Goal: Task Accomplishment & Management: Manage account settings

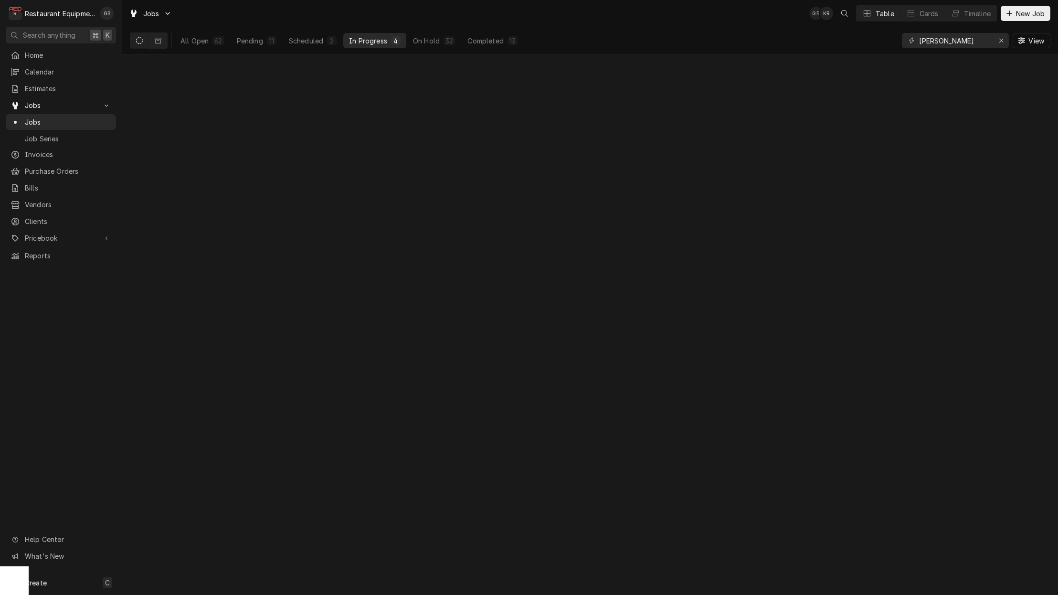
click at [377, 40] on div "In Progress" at bounding box center [368, 41] width 38 height 10
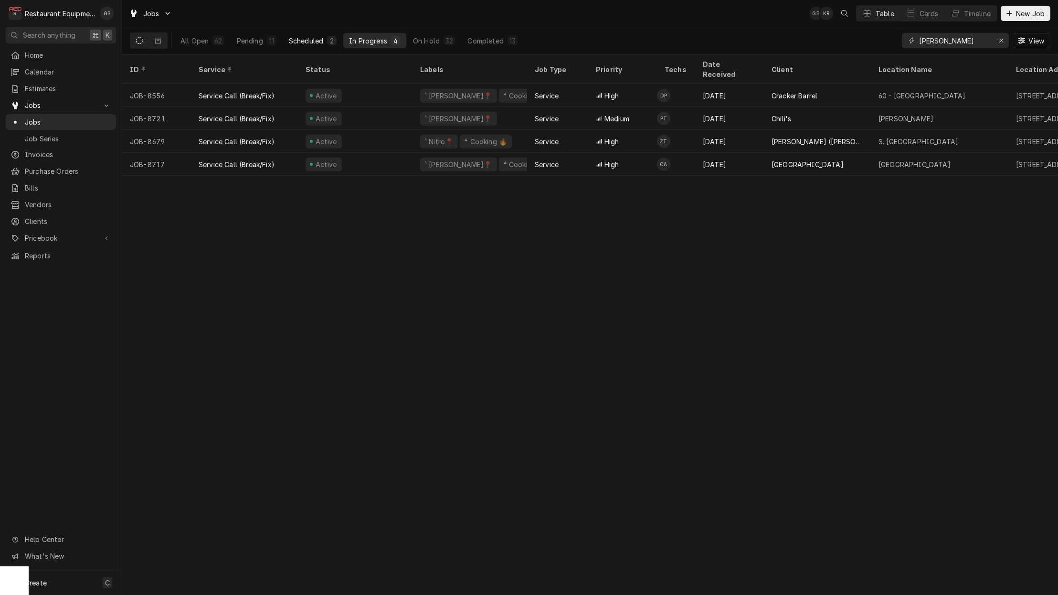
click at [317, 40] on div "Scheduled" at bounding box center [306, 41] width 34 height 10
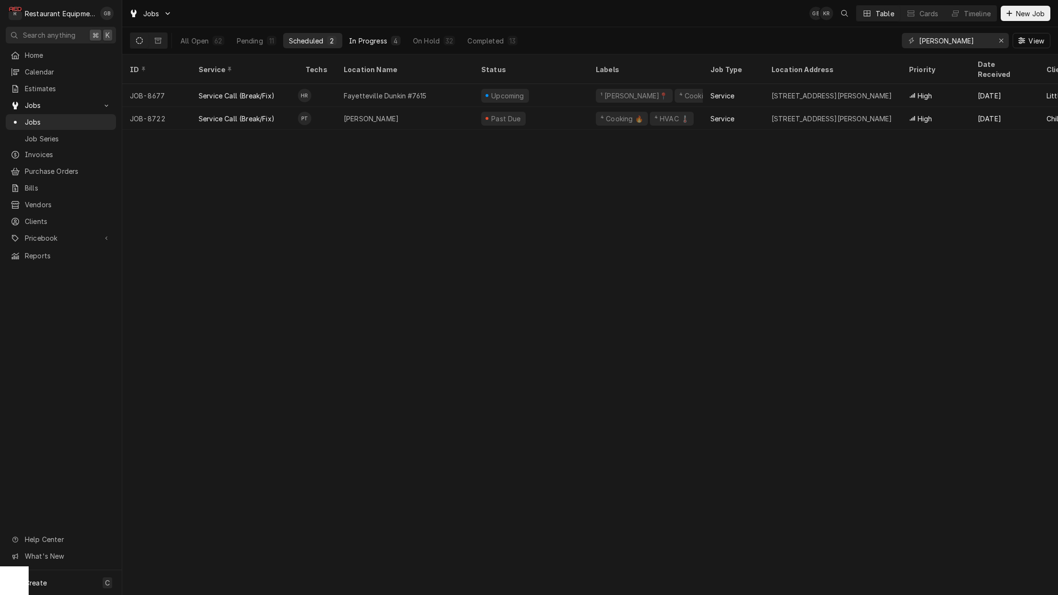
click at [368, 40] on div "In Progress" at bounding box center [368, 41] width 38 height 10
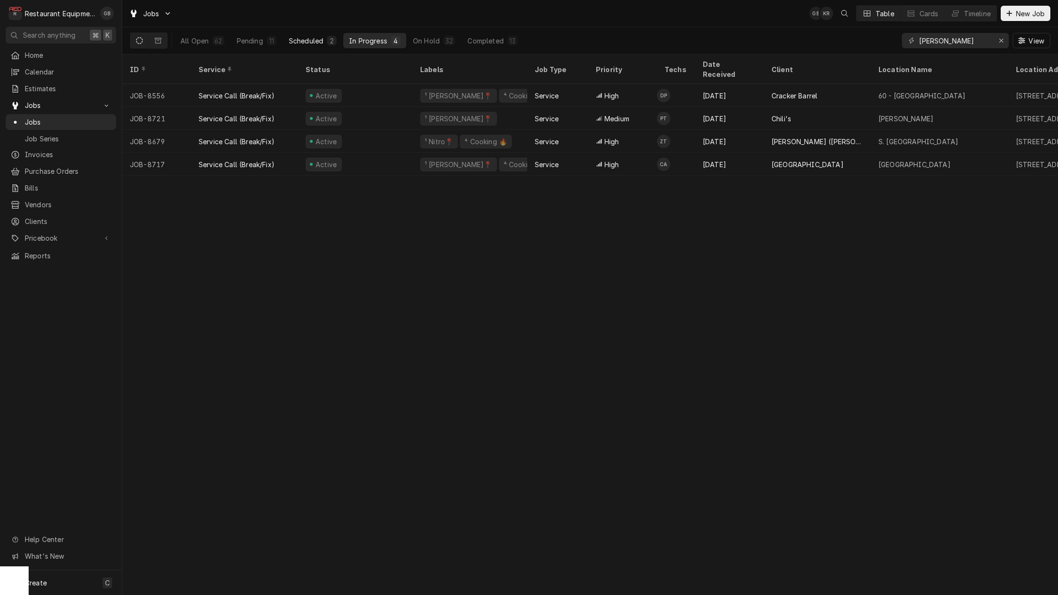
click at [292, 40] on div "Scheduled" at bounding box center [306, 41] width 34 height 10
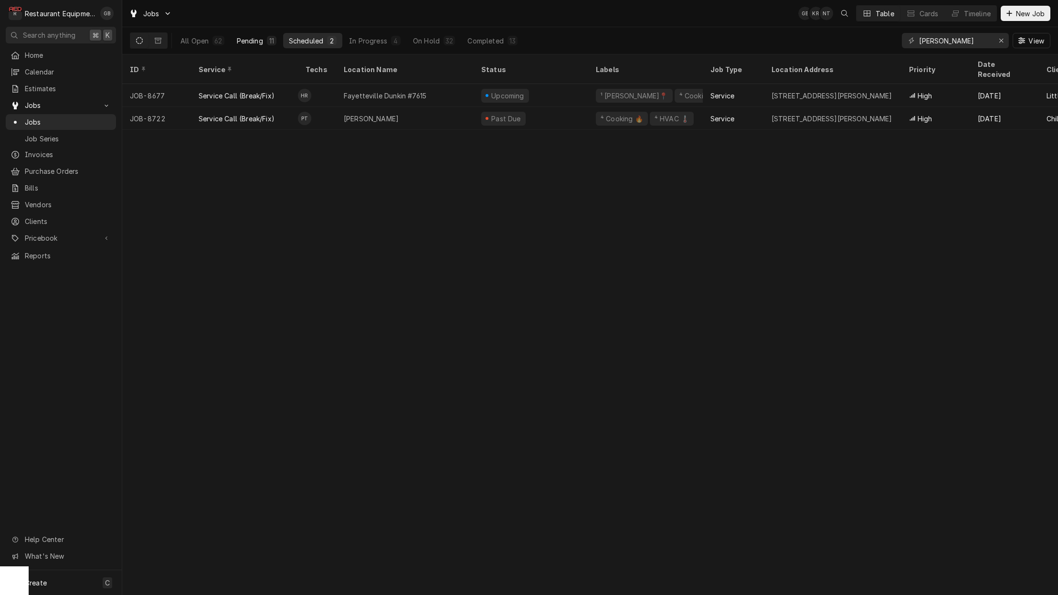
scroll to position [0, 0]
click at [253, 45] on div "Pending" at bounding box center [250, 41] width 26 height 10
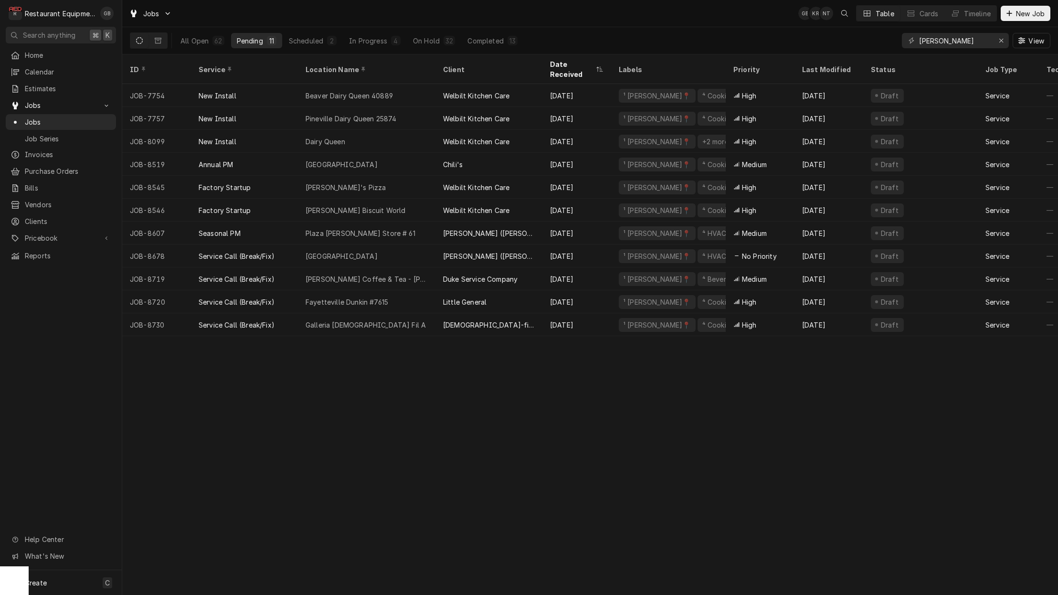
scroll to position [0, 0]
click at [306, 39] on div "Scheduled" at bounding box center [306, 41] width 34 height 10
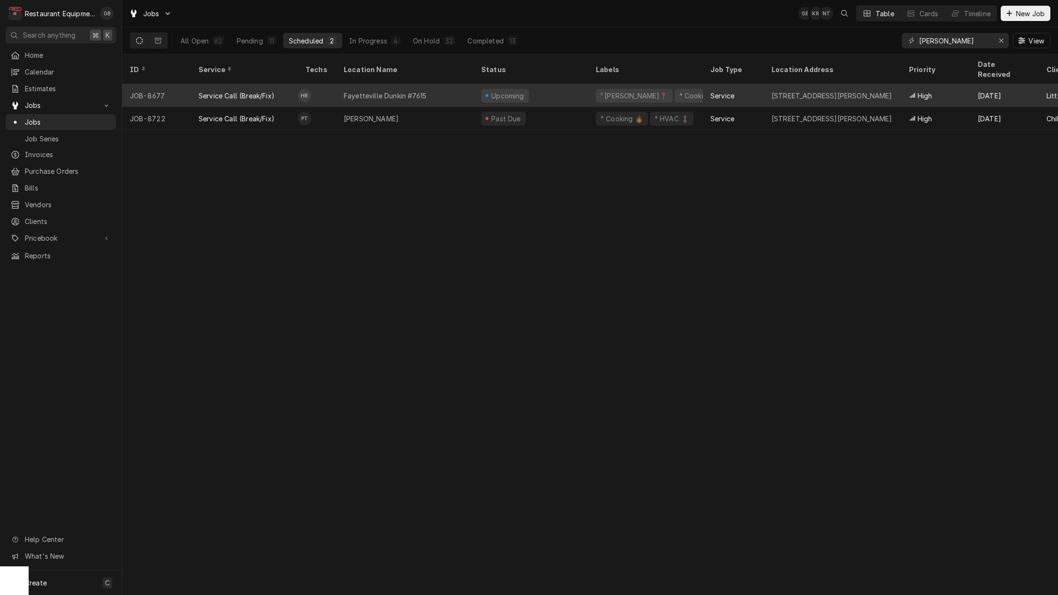
click at [358, 91] on div "Fayetteville Dunkin #7615" at bounding box center [385, 96] width 83 height 10
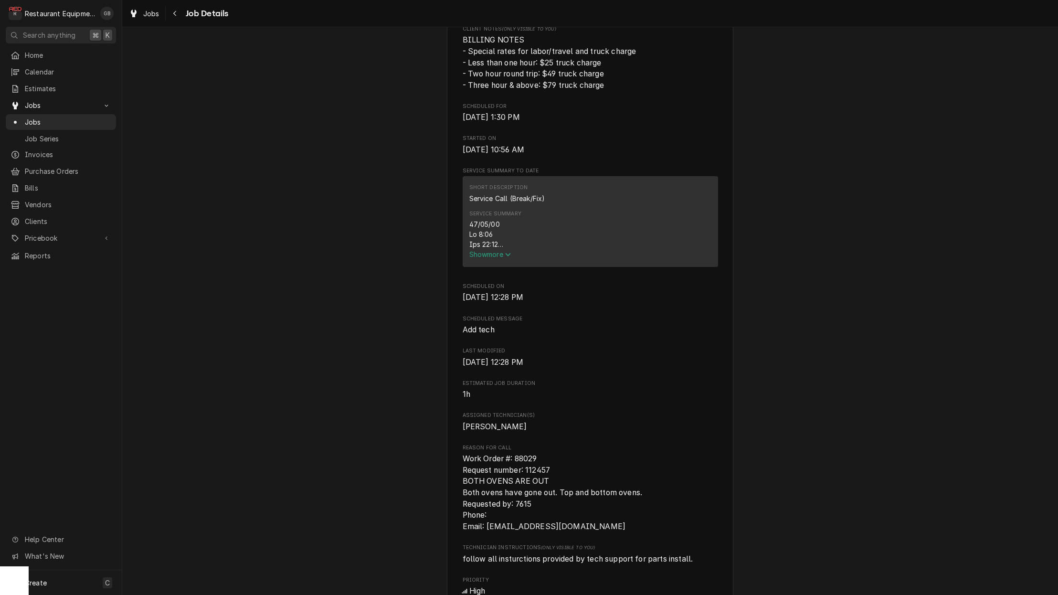
scroll to position [288, 0]
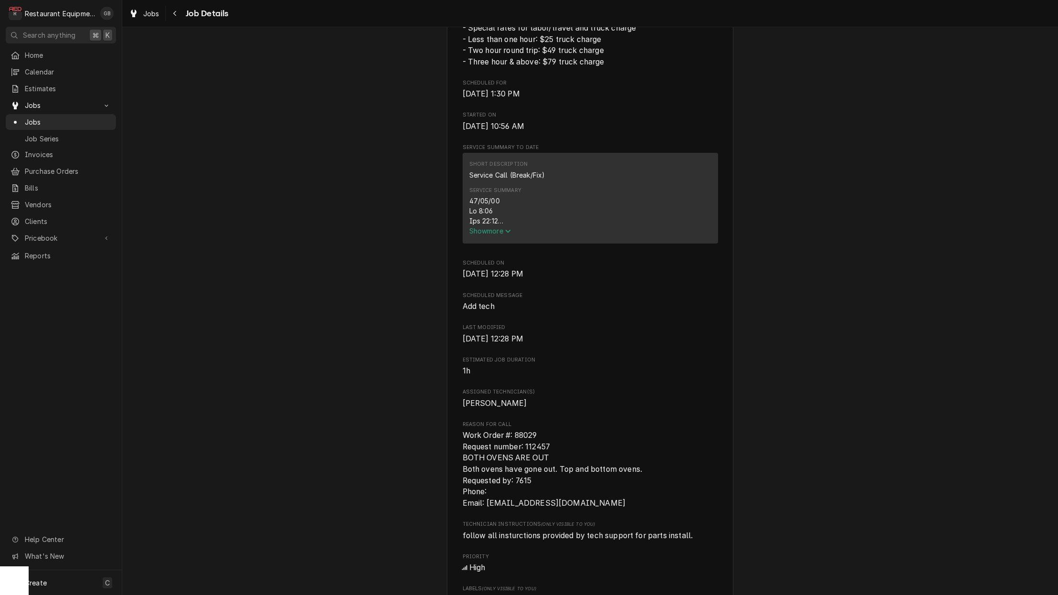
click at [495, 235] on span "Show more" at bounding box center [490, 231] width 42 height 8
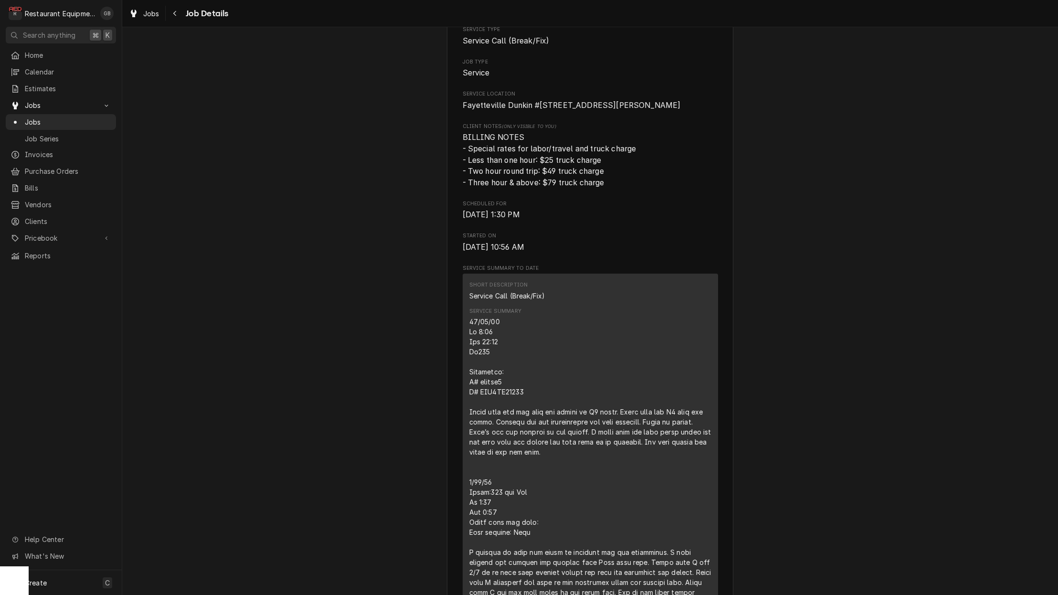
scroll to position [0, 0]
click at [177, 18] on button "Navigate back" at bounding box center [175, 13] width 15 height 15
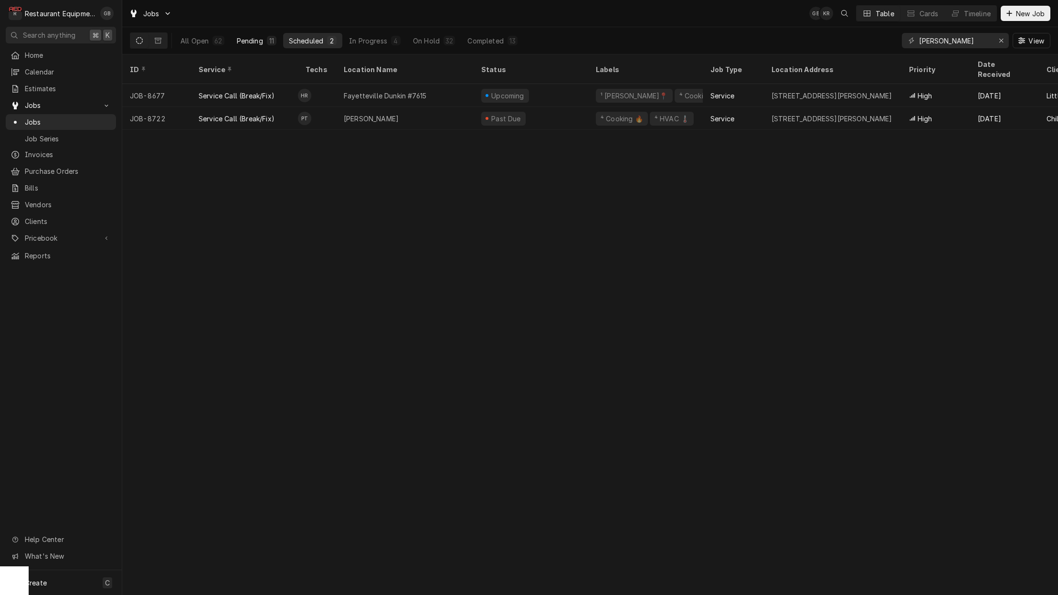
click at [251, 43] on div "Pending" at bounding box center [250, 41] width 26 height 10
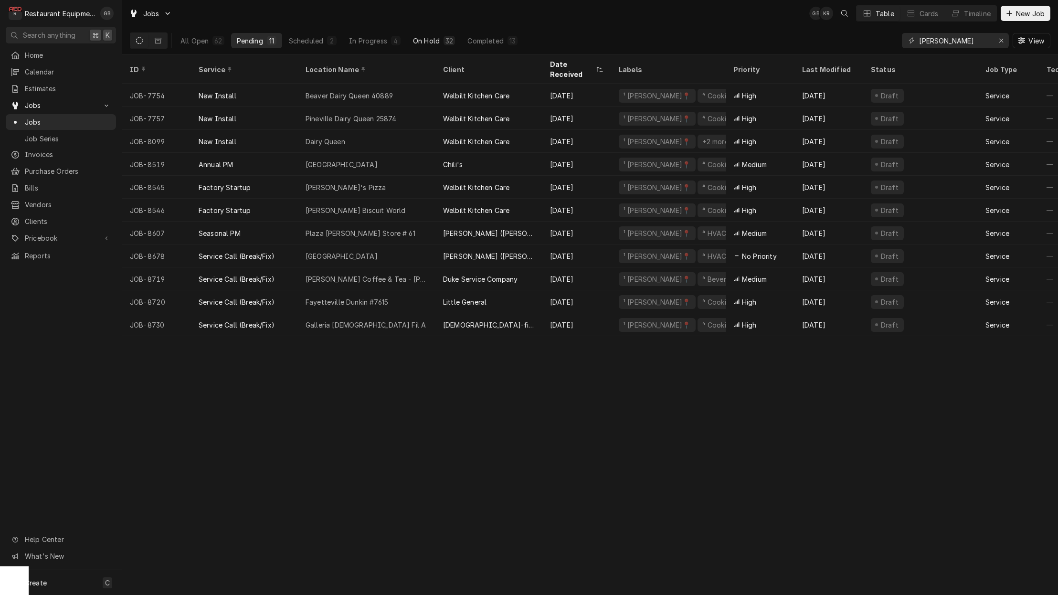
scroll to position [0, 0]
click at [435, 38] on div "On Hold" at bounding box center [426, 41] width 27 height 10
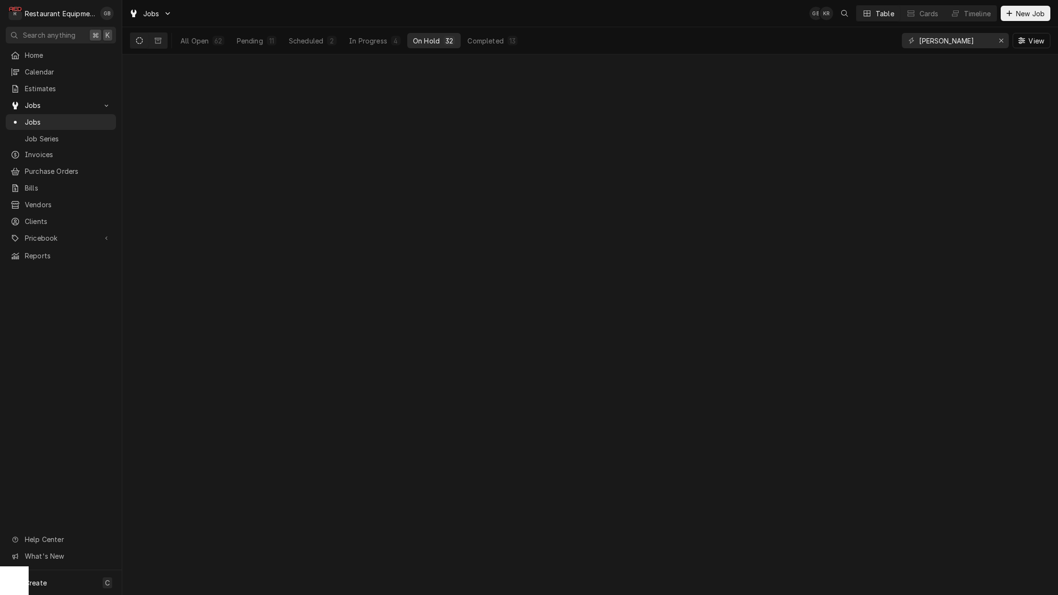
scroll to position [0, 0]
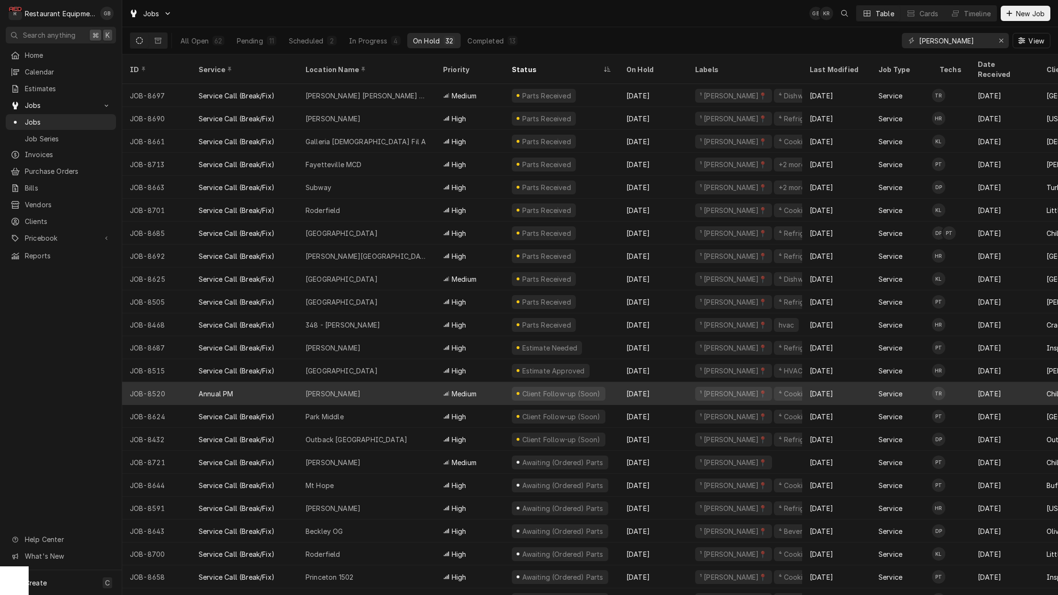
click at [370, 382] on div "Beckley" at bounding box center [367, 393] width 138 height 23
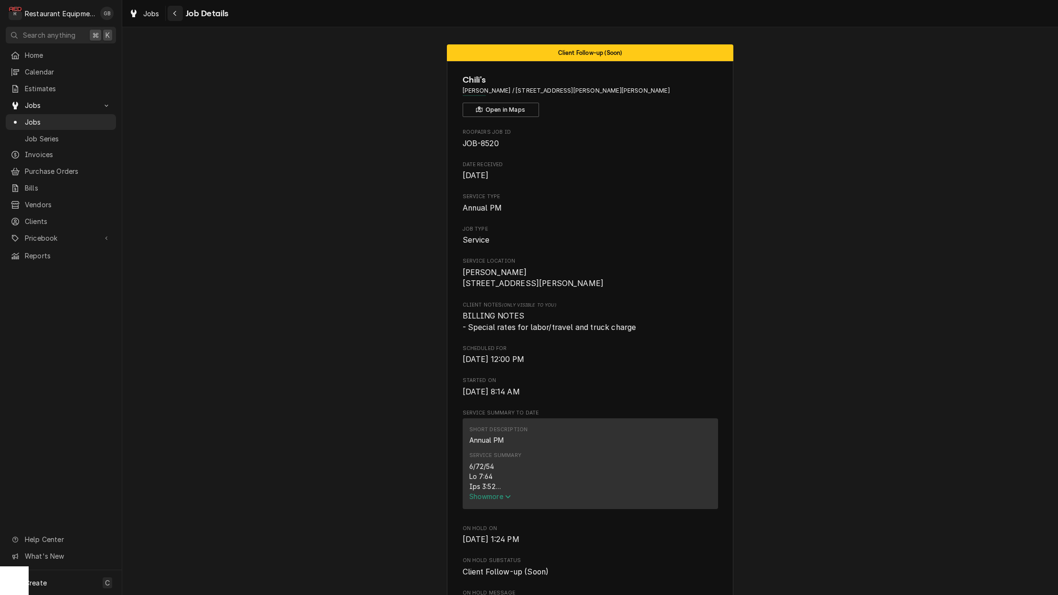
click at [175, 15] on icon "Navigate back" at bounding box center [175, 13] width 4 height 7
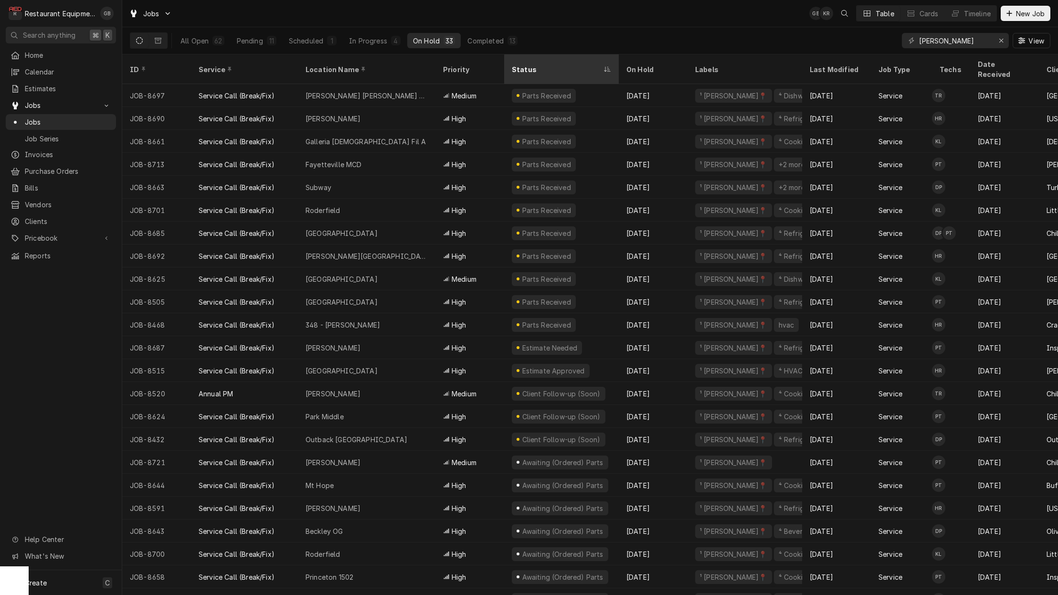
click at [526, 64] on div "Status" at bounding box center [557, 69] width 90 height 10
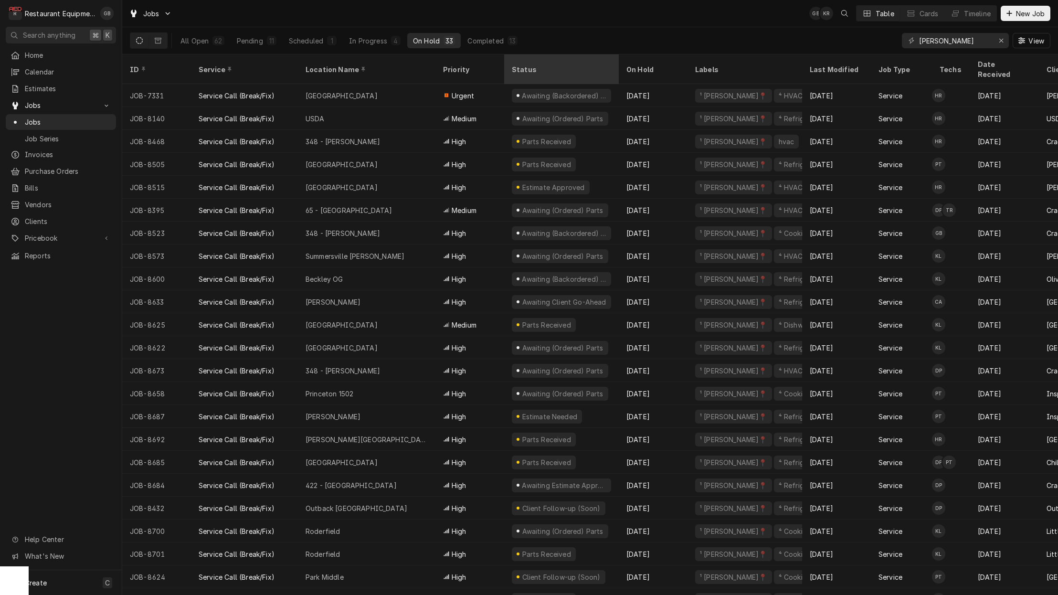
click at [524, 64] on div "Status" at bounding box center [560, 69] width 97 height 10
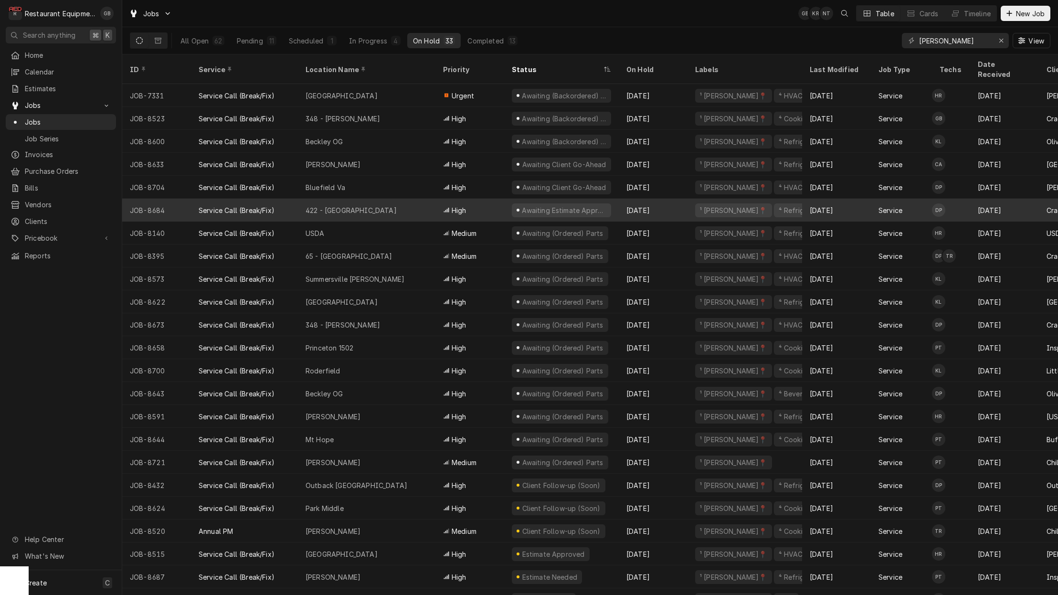
click at [369, 199] on div "422 - [GEOGRAPHIC_DATA]" at bounding box center [367, 210] width 138 height 23
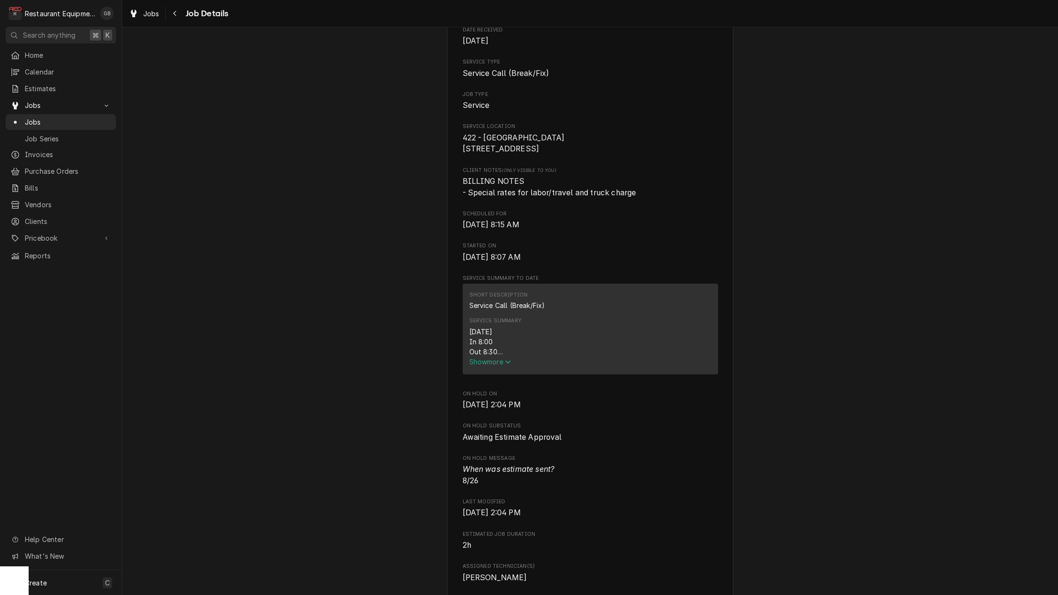
scroll to position [138, 0]
click at [488, 362] on span "Show more" at bounding box center [490, 358] width 42 height 8
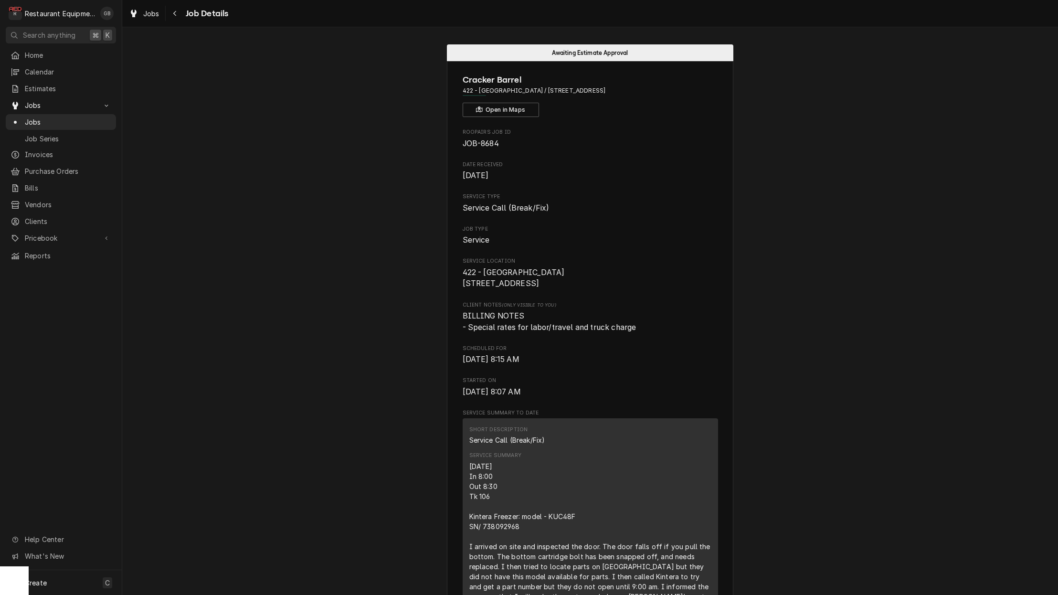
scroll to position [0, 0]
click at [177, 15] on icon "Navigate back" at bounding box center [175, 13] width 4 height 7
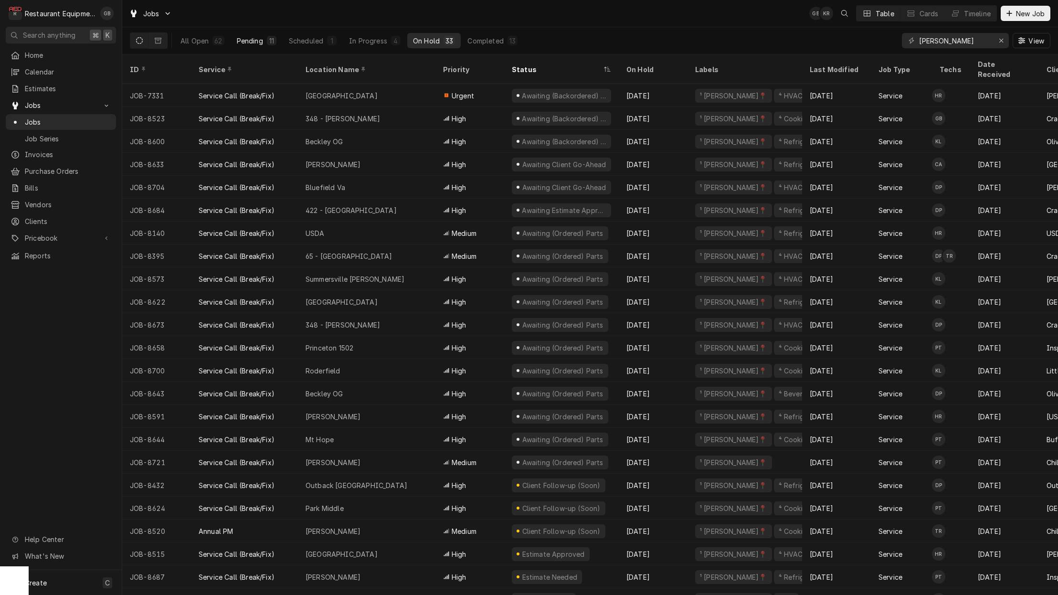
click at [247, 37] on div "Pending" at bounding box center [250, 41] width 26 height 10
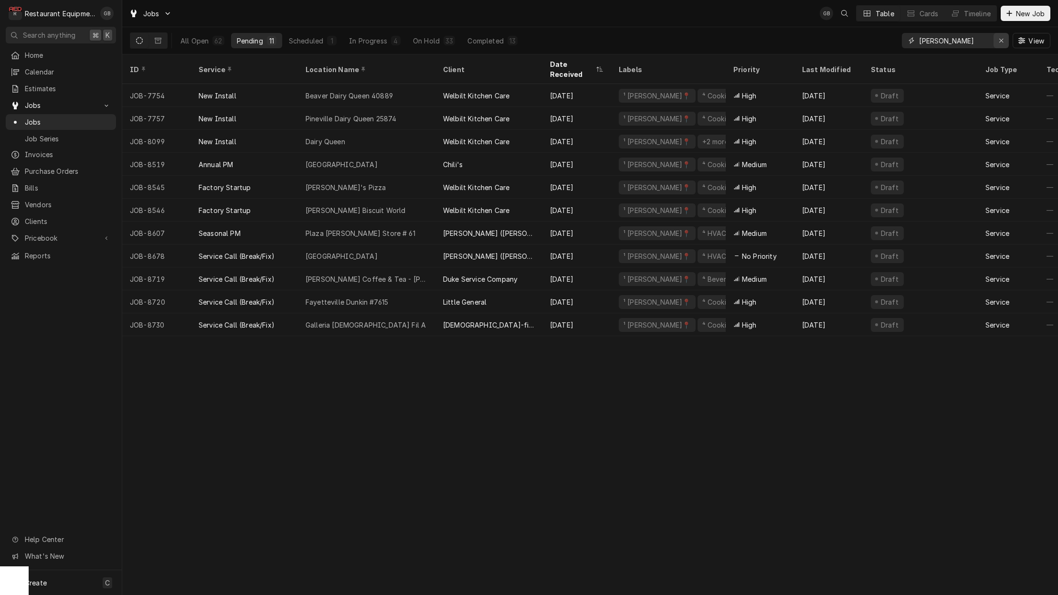
click at [1001, 41] on icon "Erase input" at bounding box center [1002, 41] width 4 height 4
click at [991, 41] on input "Dynamic Content Wrapper" at bounding box center [955, 40] width 72 height 15
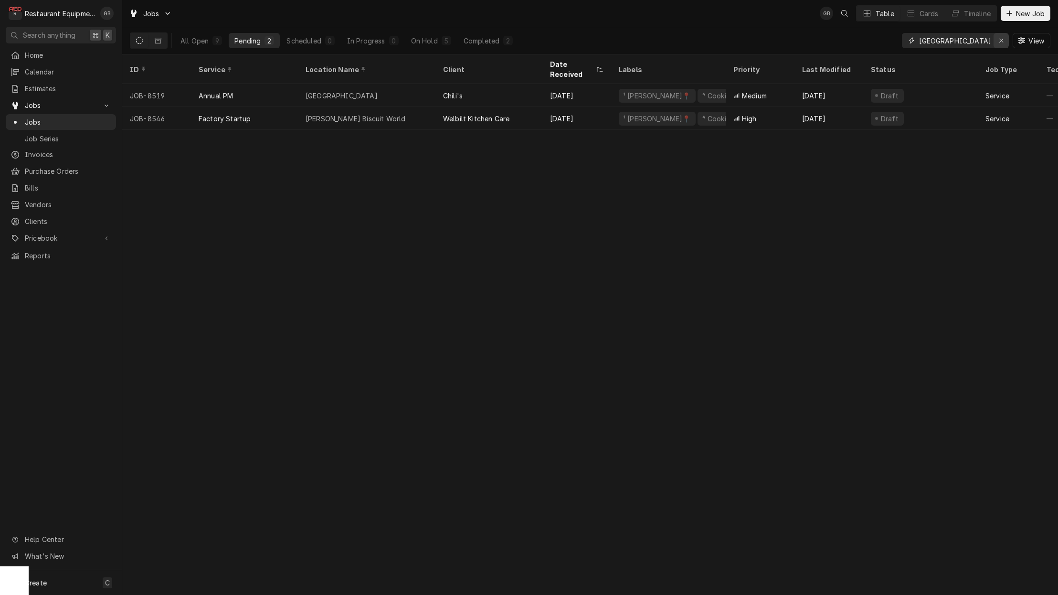
type input "[GEOGRAPHIC_DATA]"
click at [997, 42] on div "Erase input" at bounding box center [1002, 41] width 10 height 10
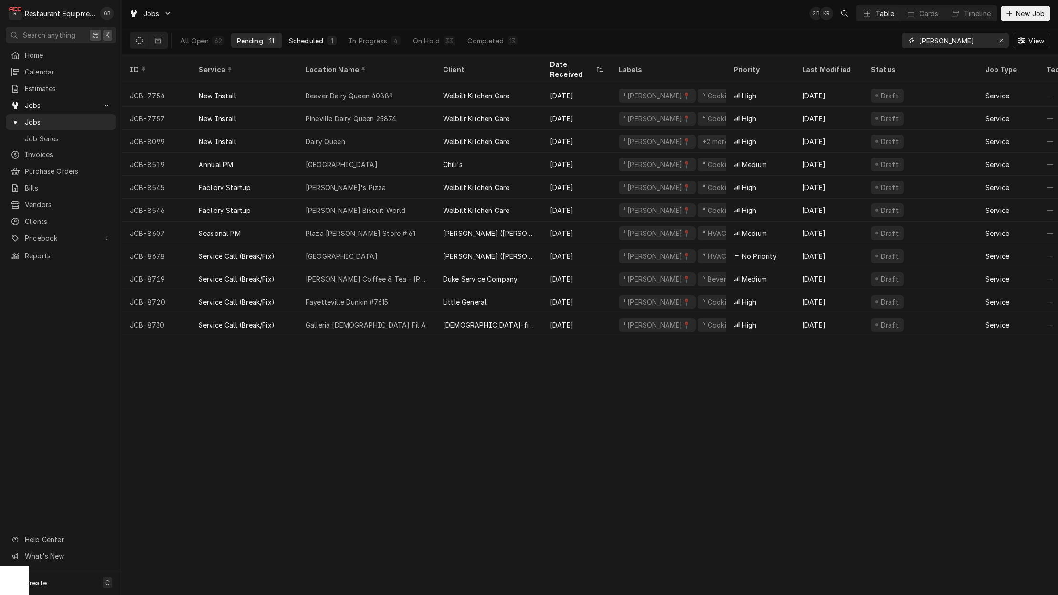
type input "[PERSON_NAME]"
click at [307, 43] on div "Scheduled" at bounding box center [306, 41] width 34 height 10
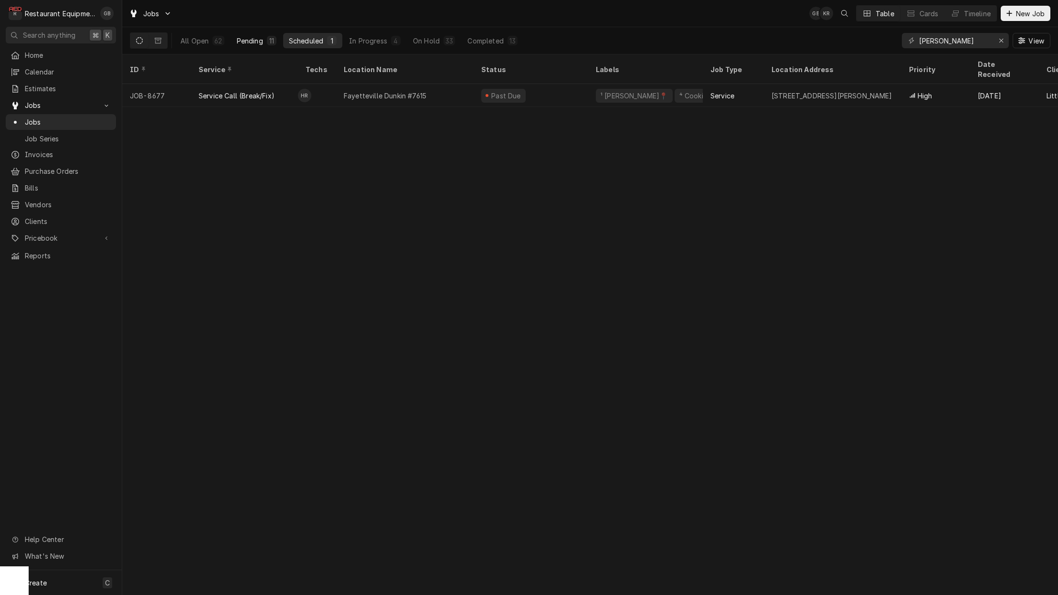
click at [263, 43] on button "Pending 11" at bounding box center [256, 40] width 51 height 15
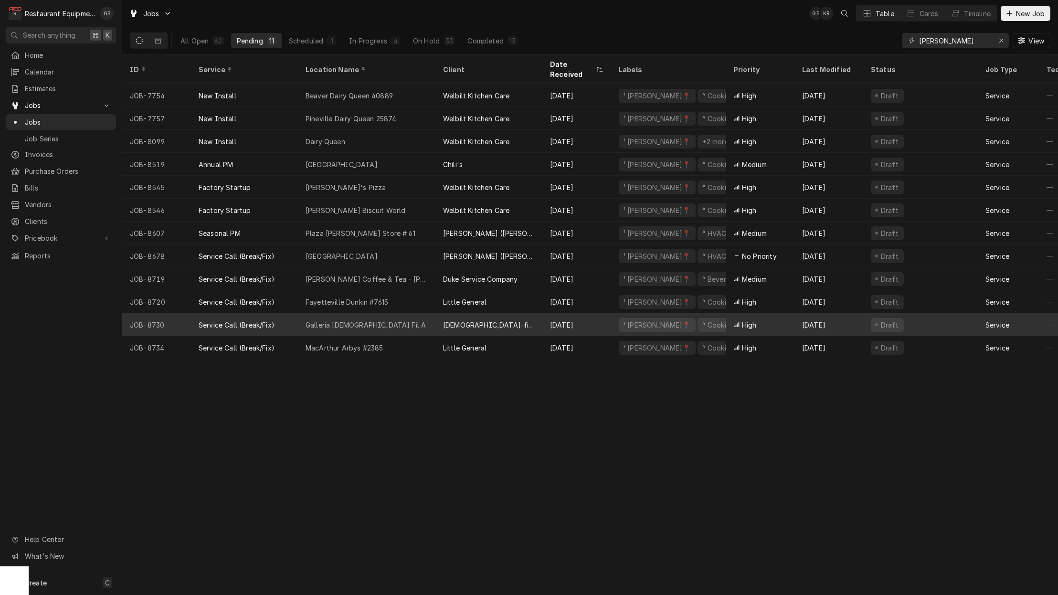
click at [347, 320] on div "Galleria Chick Fil A" at bounding box center [366, 325] width 120 height 10
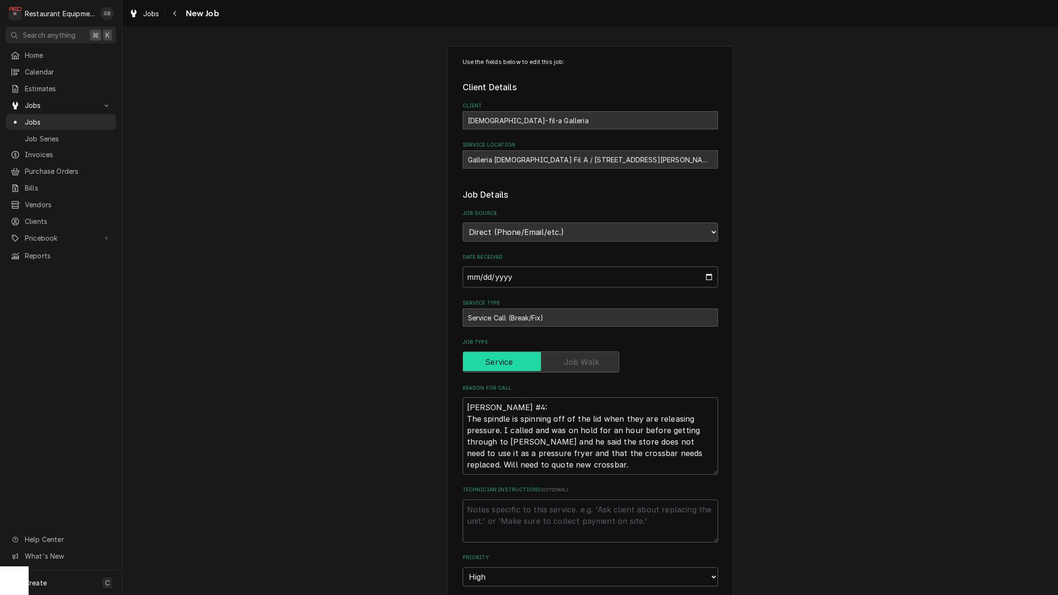
type textarea "x"
click at [178, 13] on div "Navigate back" at bounding box center [175, 14] width 10 height 10
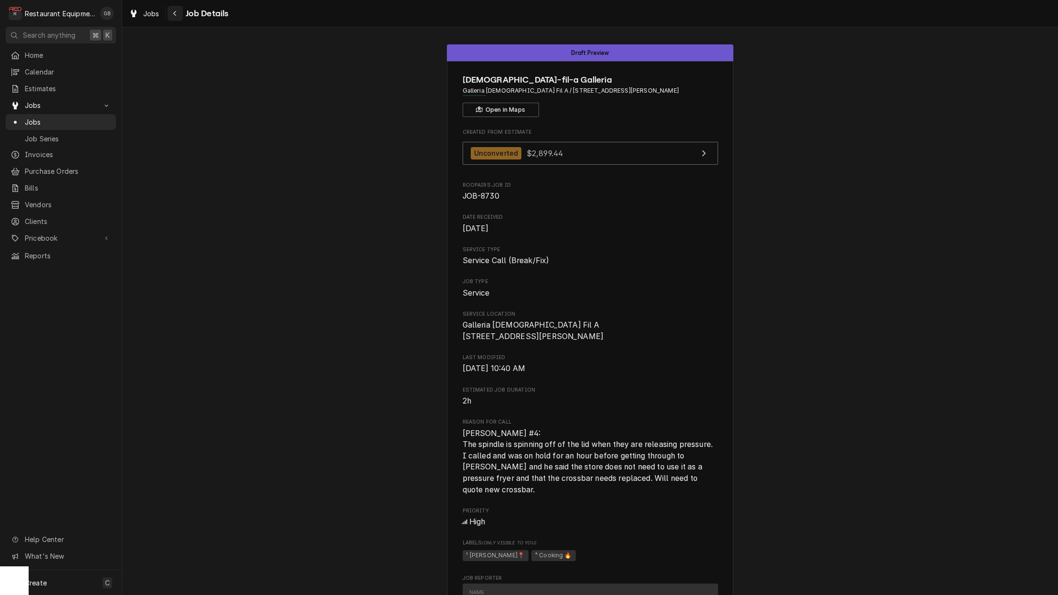
click at [170, 14] on div "Navigate back" at bounding box center [175, 14] width 10 height 10
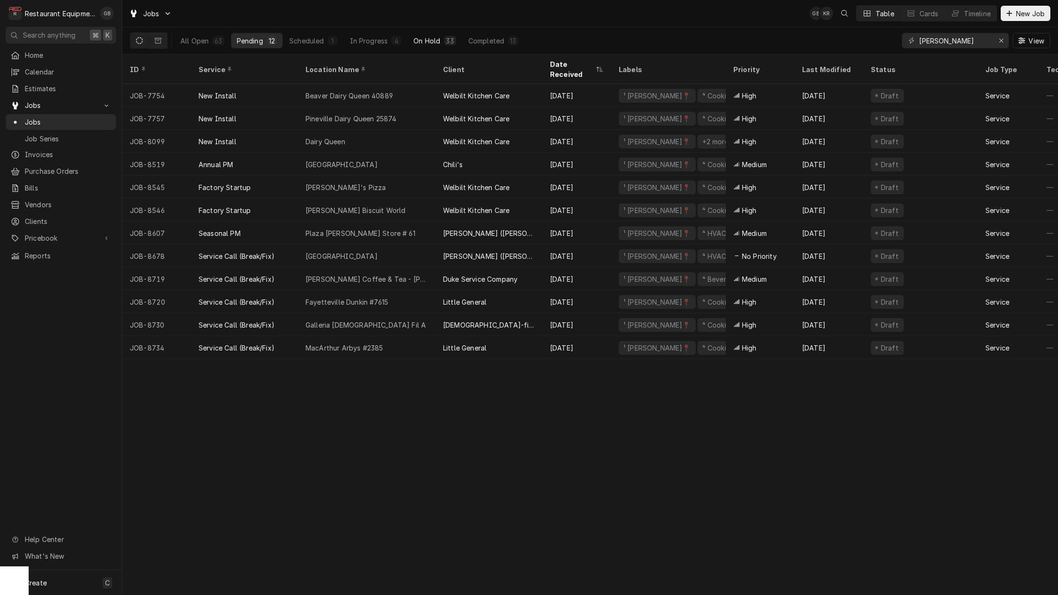
click at [425, 41] on div "On Hold" at bounding box center [427, 41] width 27 height 10
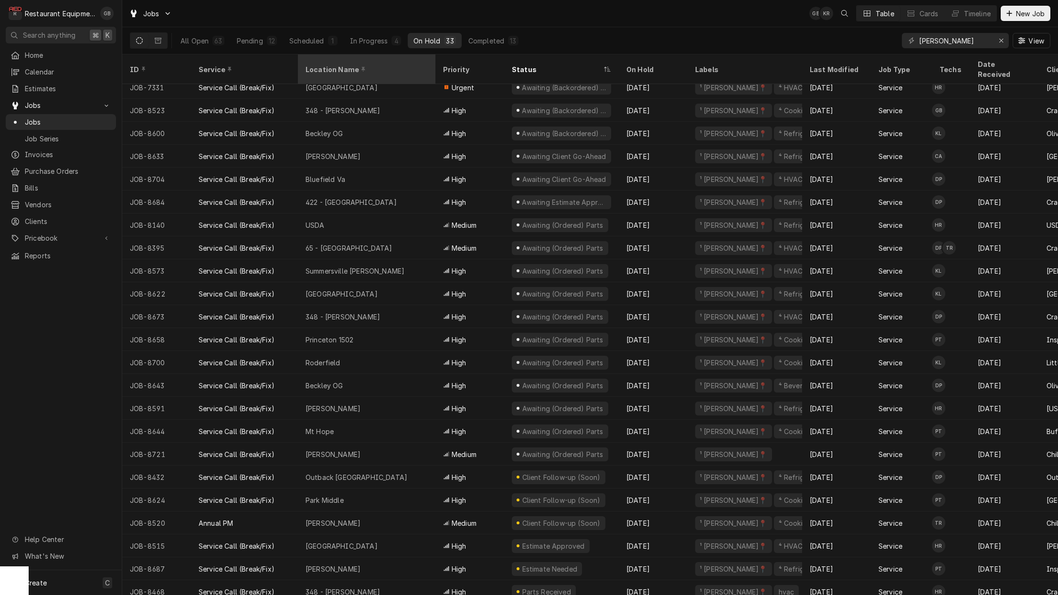
scroll to position [13, 0]
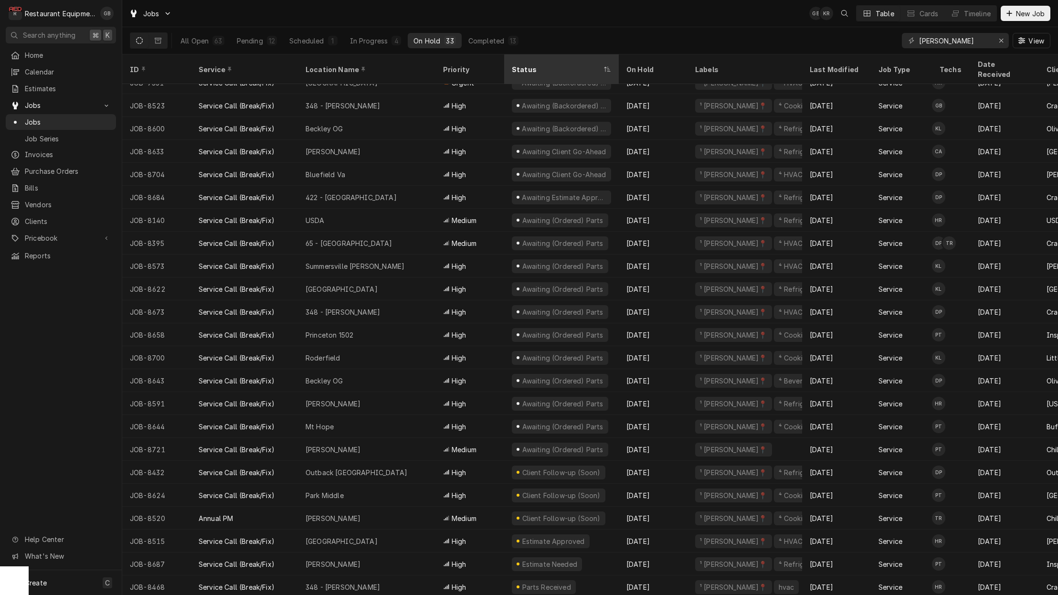
click at [535, 64] on div "Status" at bounding box center [557, 69] width 90 height 10
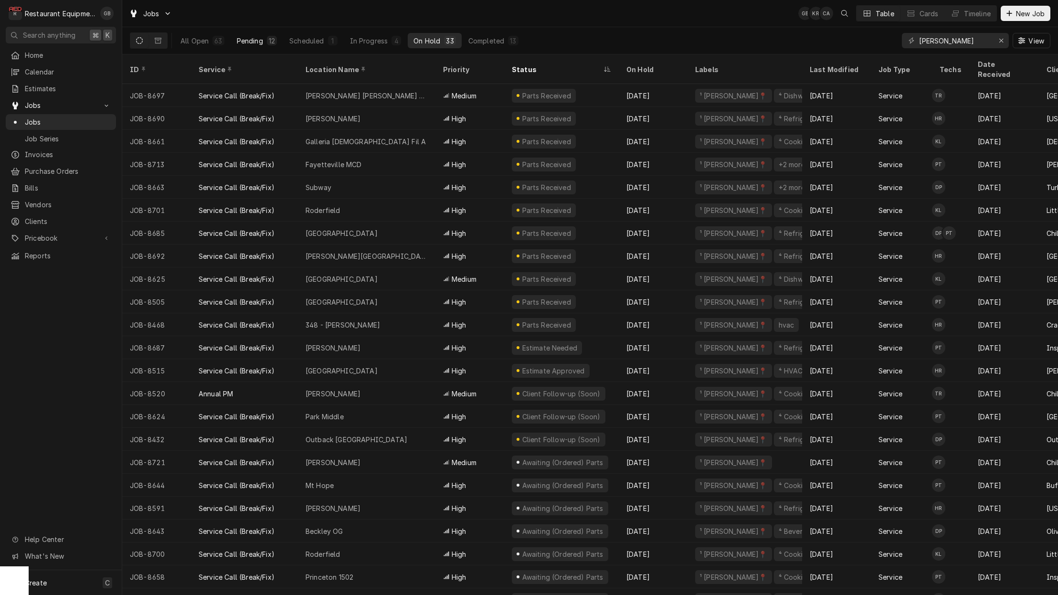
click at [253, 43] on div "Pending" at bounding box center [250, 41] width 26 height 10
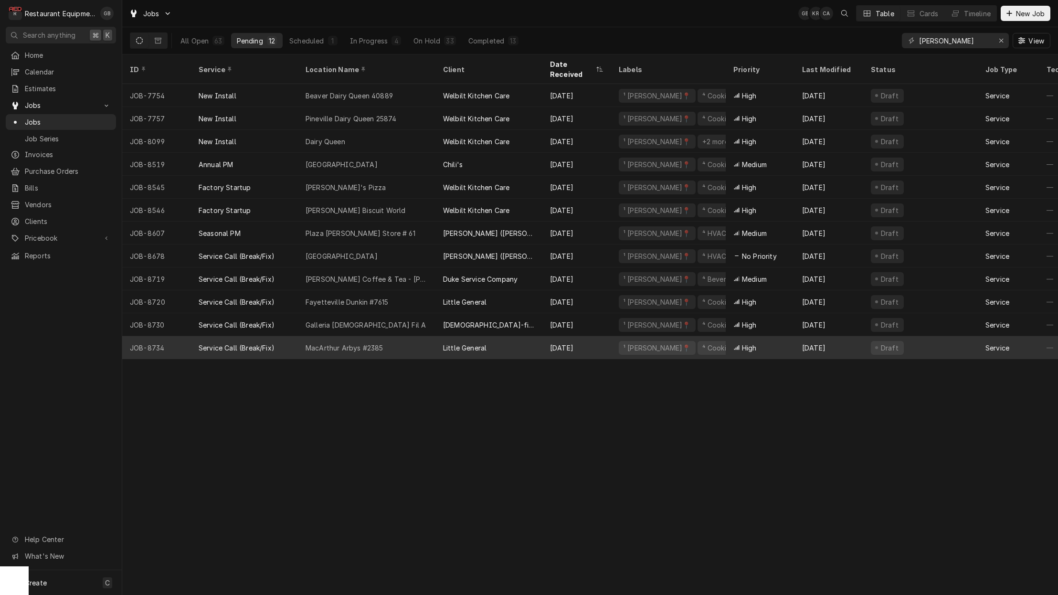
click at [358, 343] on div "MacArthur Arbys #2385" at bounding box center [344, 348] width 77 height 10
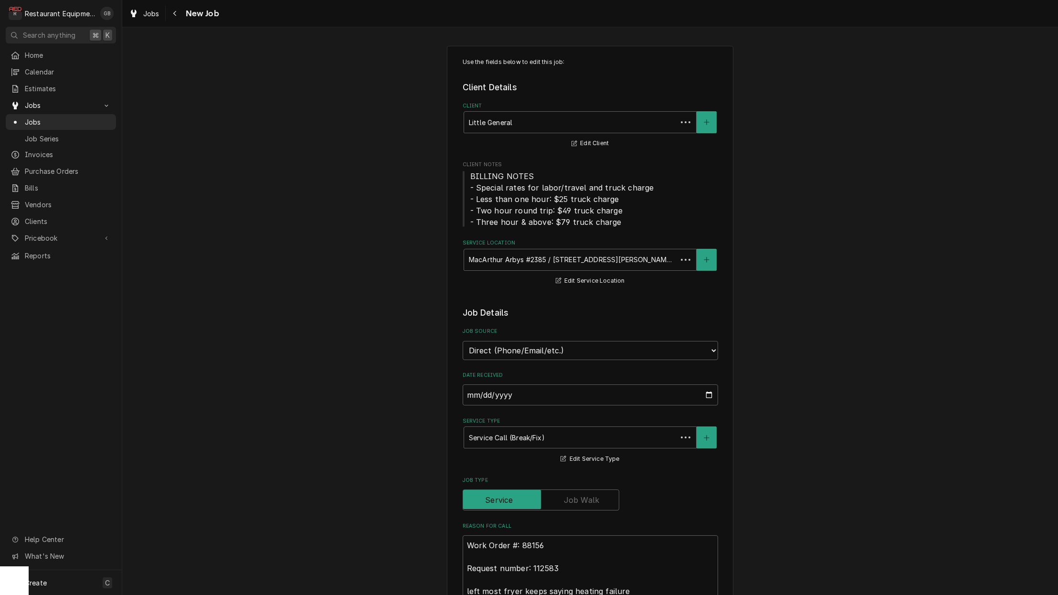
type textarea "x"
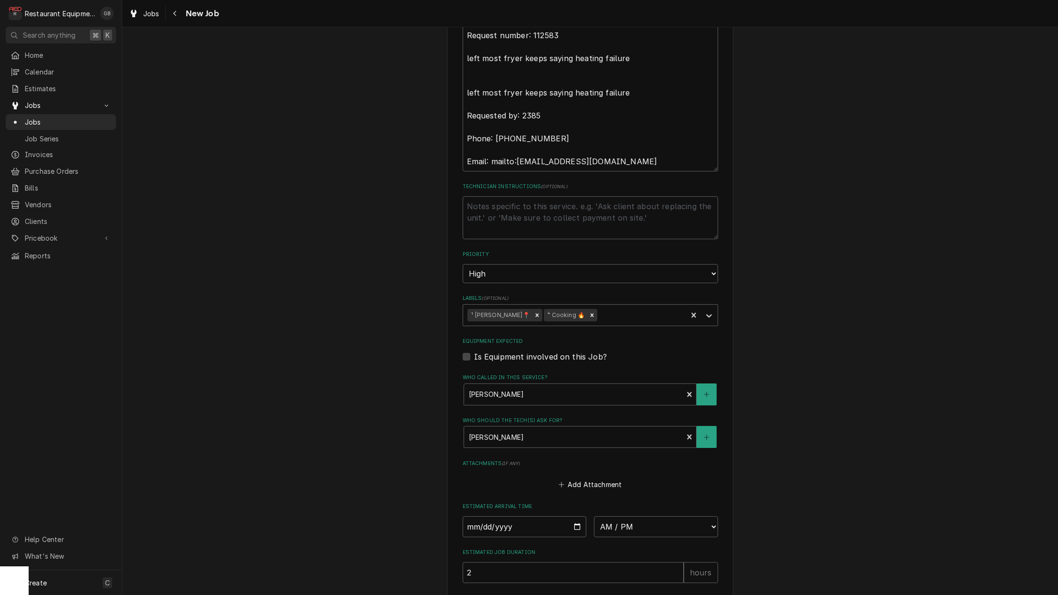
scroll to position [535, 0]
click at [492, 514] on input "Date" at bounding box center [525, 524] width 124 height 21
type input "2025-08-28"
type textarea "x"
select select "14:00:00"
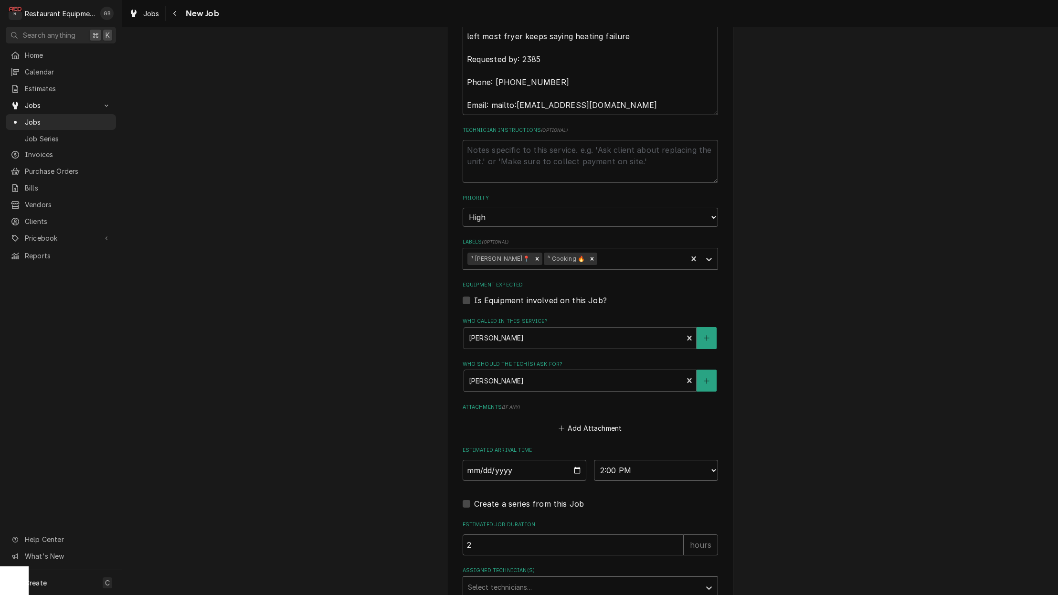
type textarea "x"
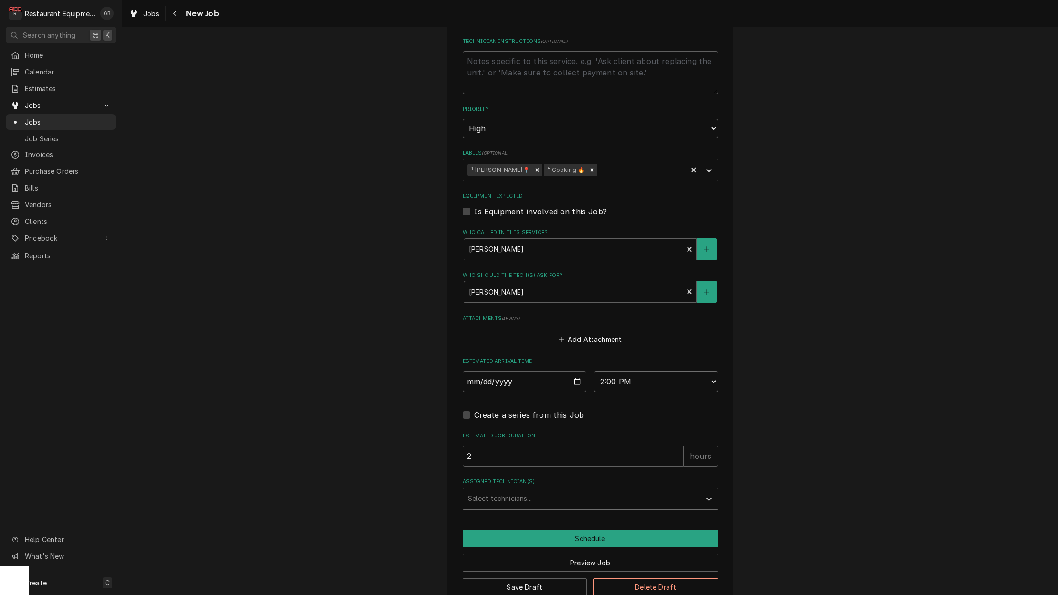
scroll to position [678, 0]
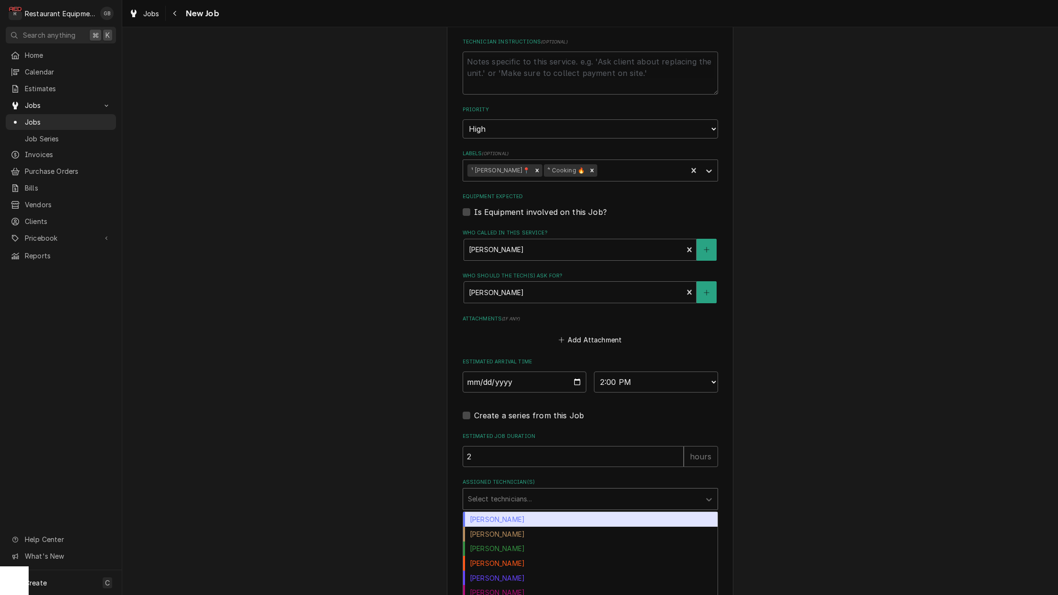
click at [531, 490] on div "Bryan Sanders, 1 of 17. 17 results available. Use Up and Down to choose options…" at bounding box center [590, 499] width 255 height 22
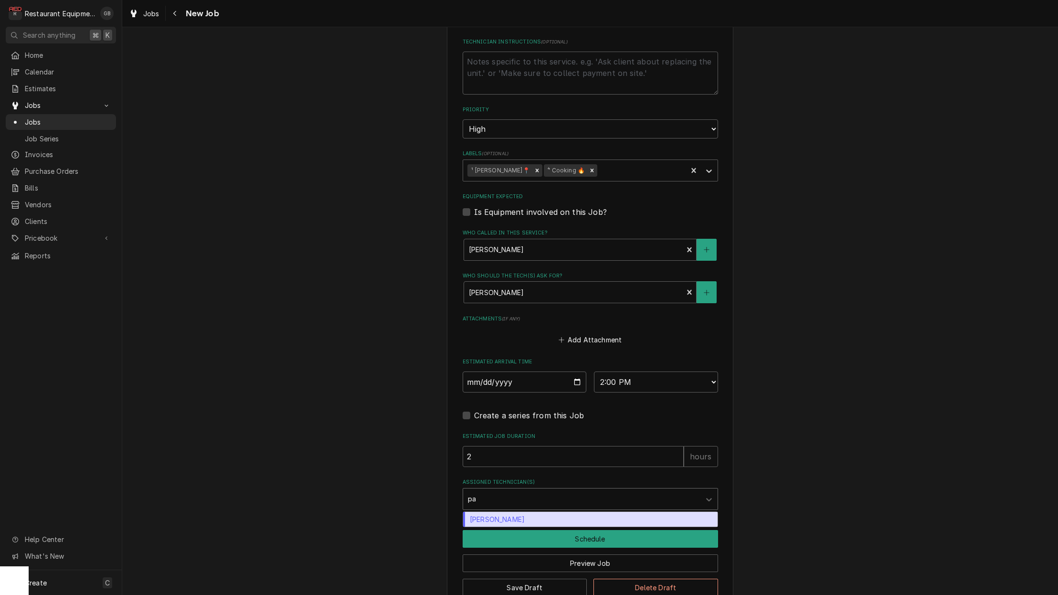
type input "pax"
click at [525, 512] on div "Paxton Turner" at bounding box center [590, 519] width 255 height 15
type textarea "x"
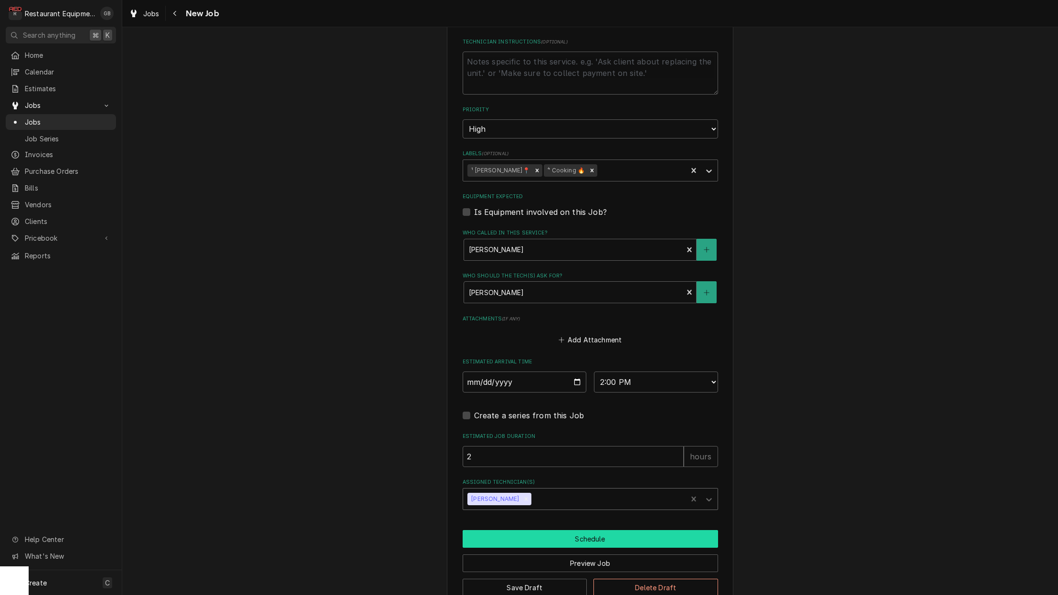
click at [579, 530] on button "Schedule" at bounding box center [590, 539] width 255 height 18
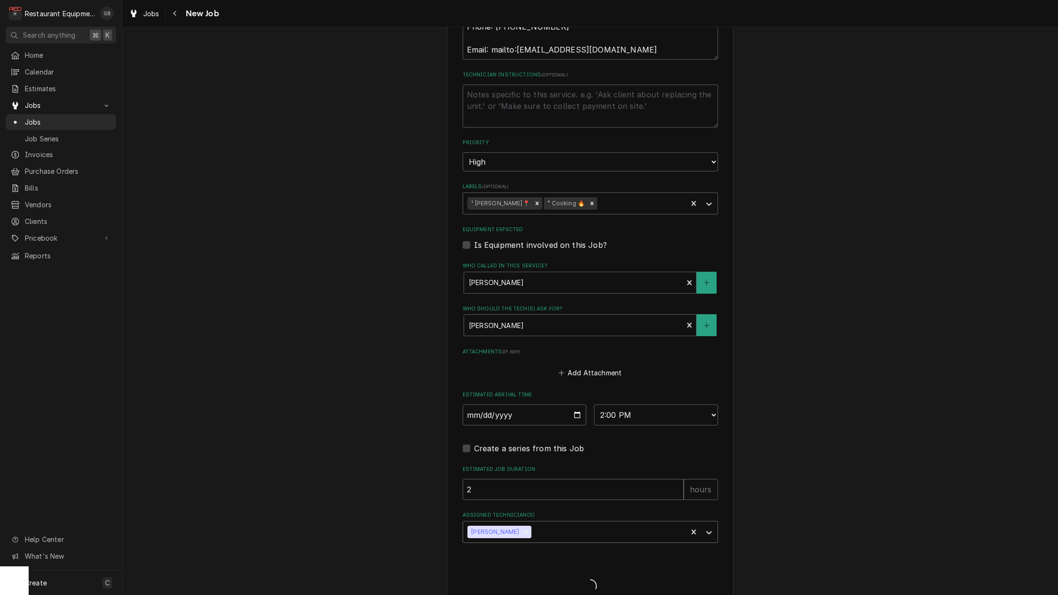
type textarea "x"
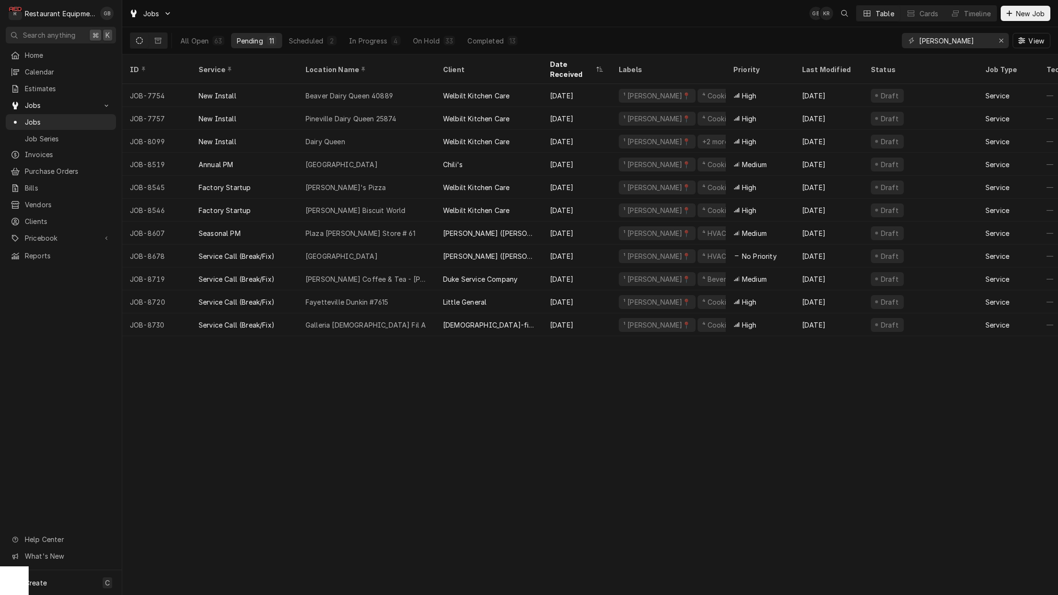
click at [577, 518] on div "ID Service Location Name Client Date Received Labels Priority Last Modified Sta…" at bounding box center [590, 324] width 936 height 541
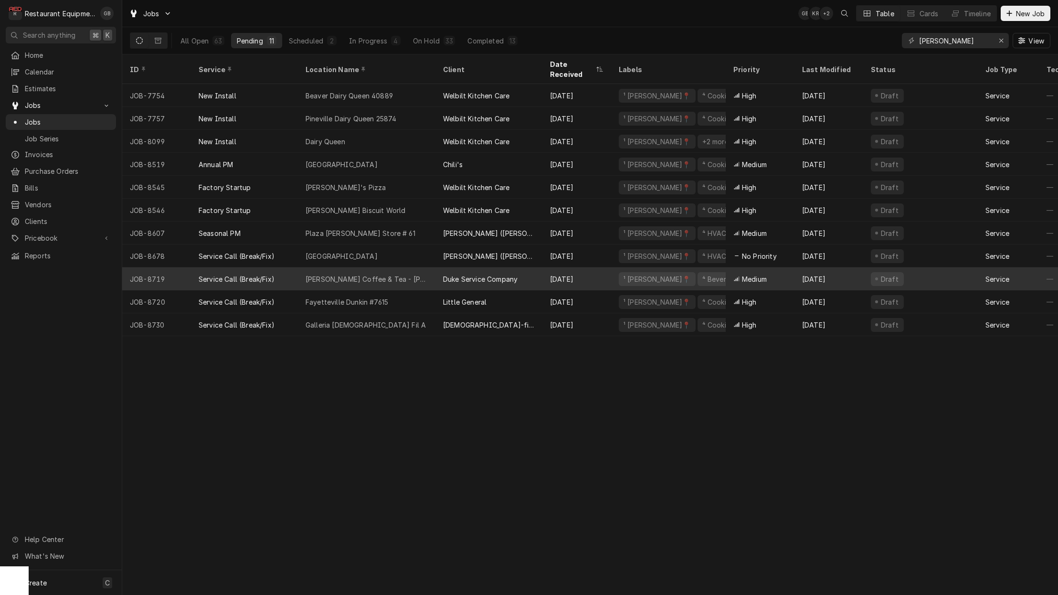
click at [330, 274] on div "Peets Coffee & Tea - Lavery Hall" at bounding box center [367, 279] width 122 height 10
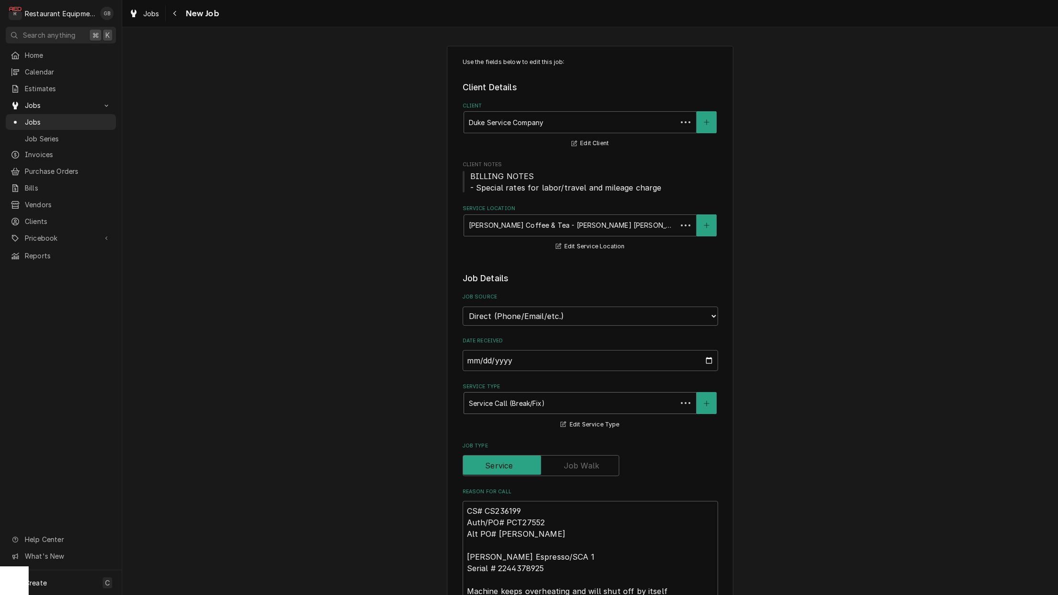
type textarea "x"
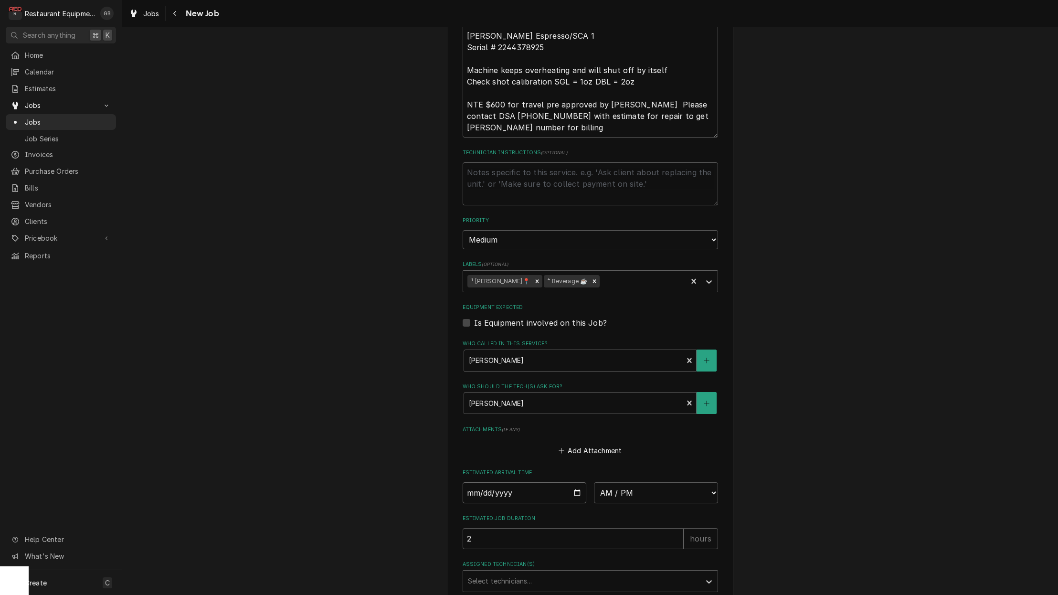
scroll to position [525, 0]
click at [479, 483] on input "Date" at bounding box center [525, 493] width 124 height 21
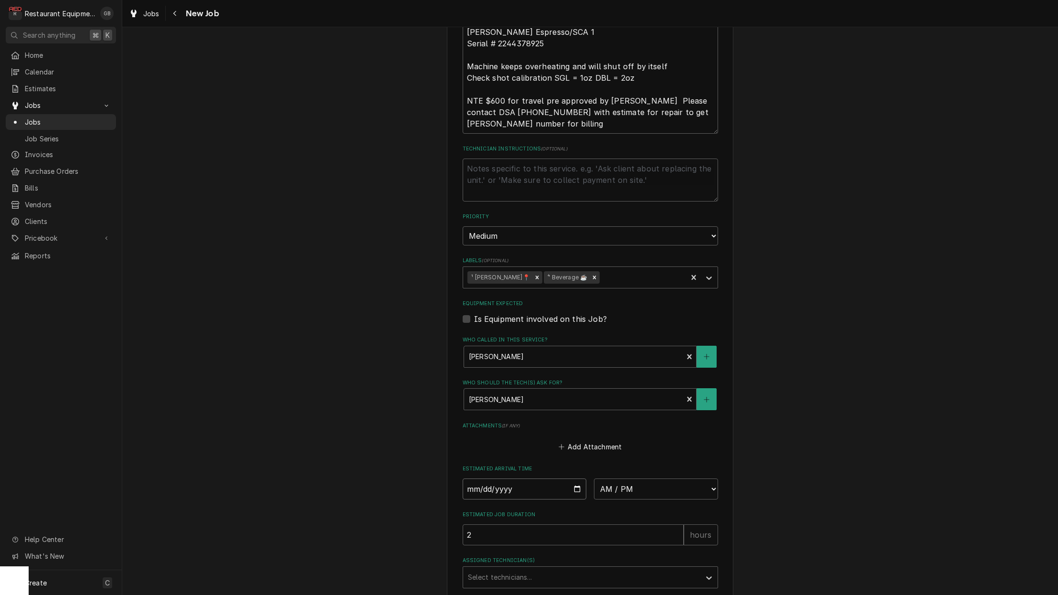
click at [487, 479] on input "Date" at bounding box center [525, 489] width 124 height 21
type input "2025-08-29"
type textarea "x"
select select "09:15:00"
type textarea "x"
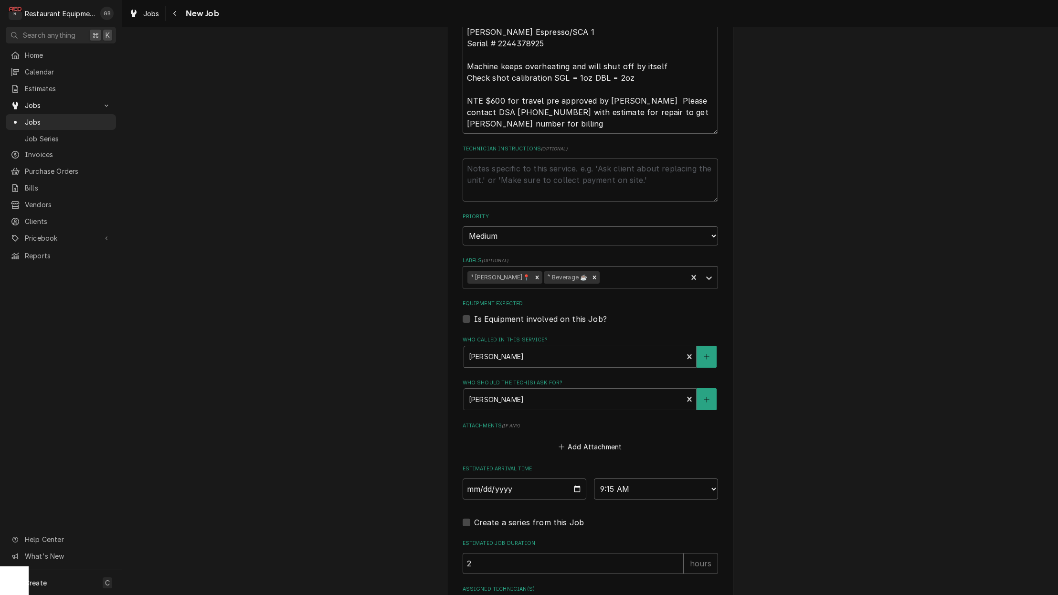
select select "09:30:00"
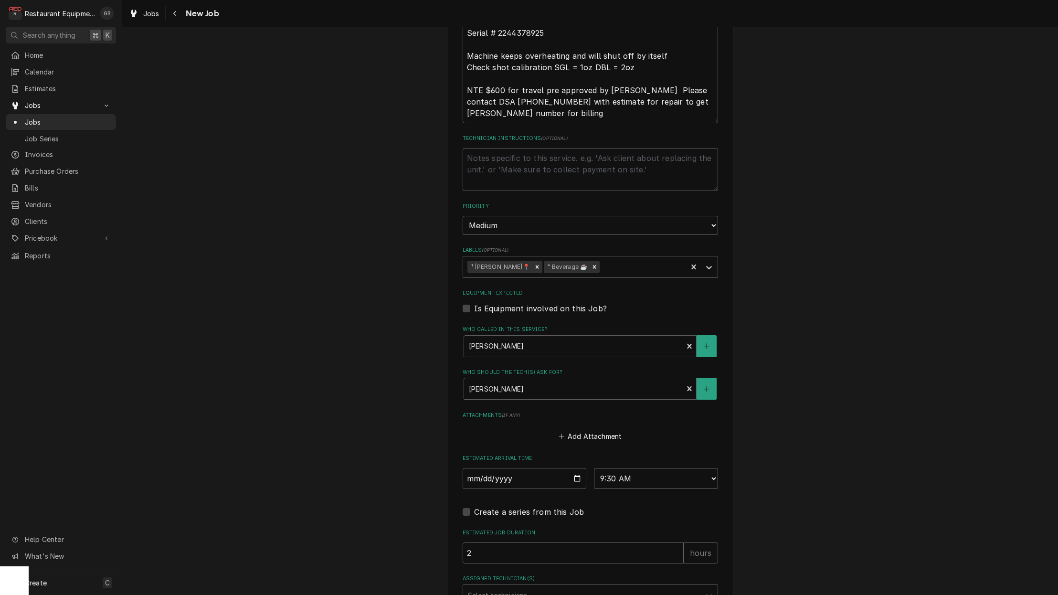
scroll to position [537, 0]
click at [628, 585] on div "Assigned Technician(s)" at bounding box center [582, 593] width 228 height 17
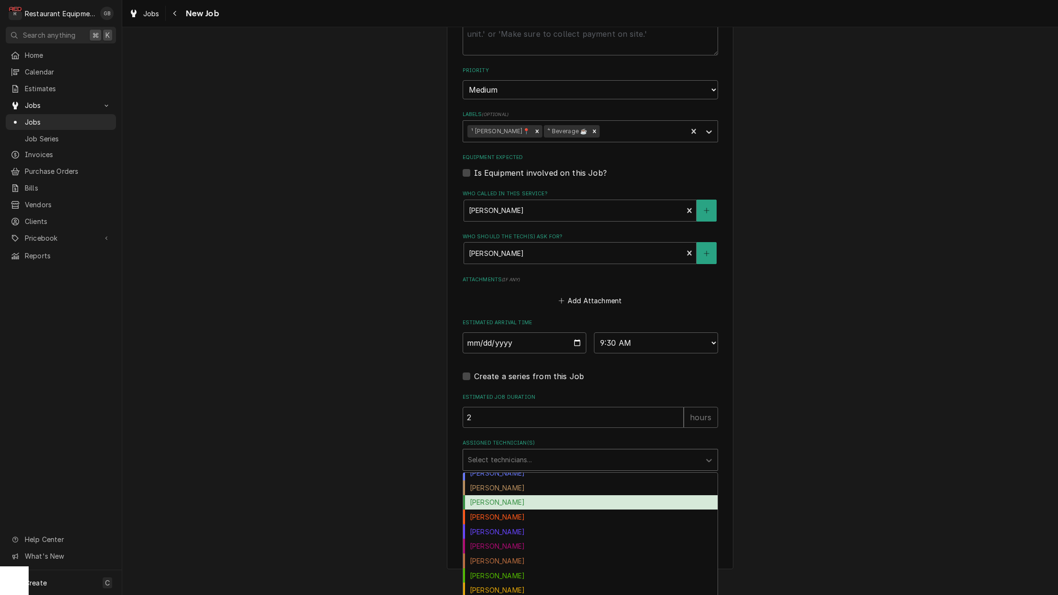
scroll to position [10, 0]
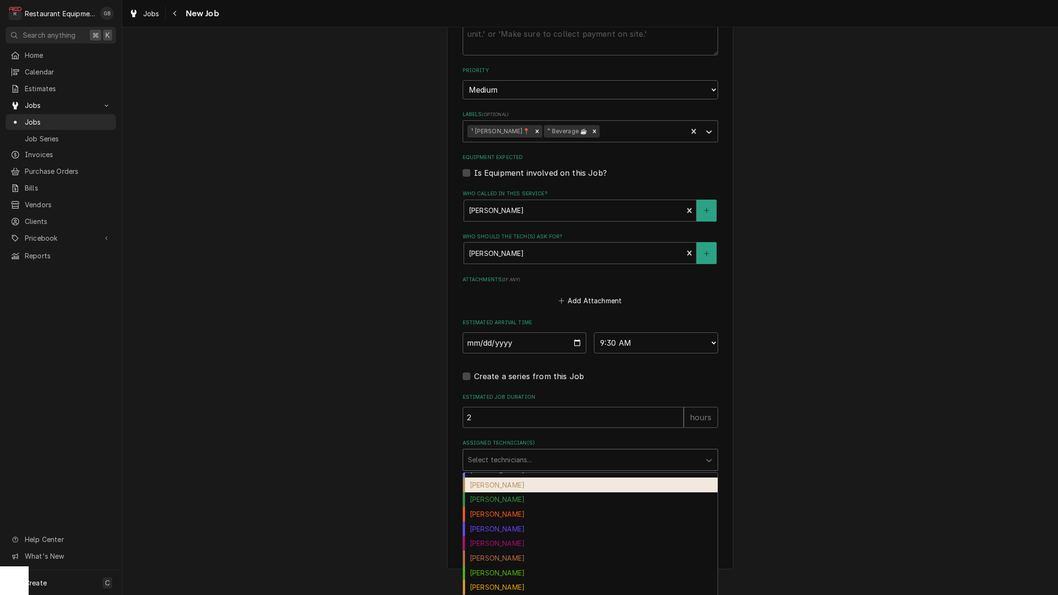
click at [514, 478] on div "Chuck Almond" at bounding box center [590, 485] width 255 height 15
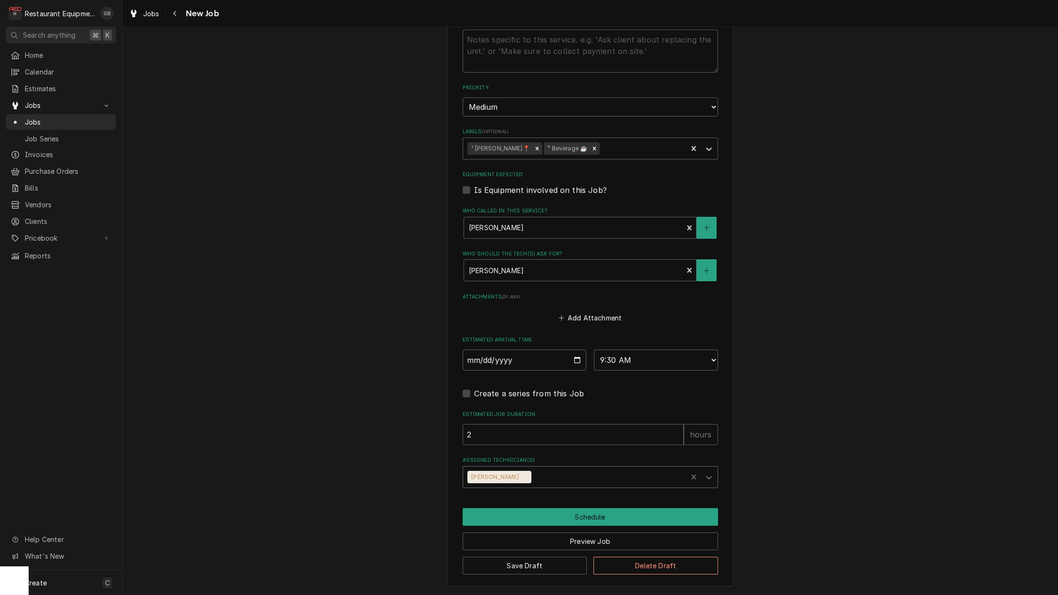
scroll to position [632, 0]
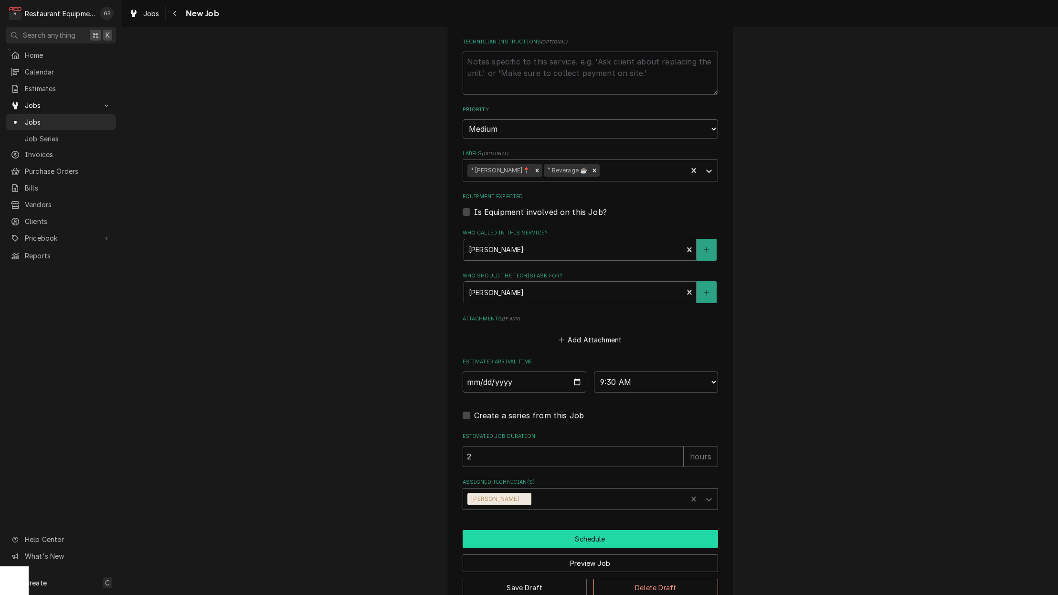
click at [581, 530] on button "Schedule" at bounding box center [590, 539] width 255 height 18
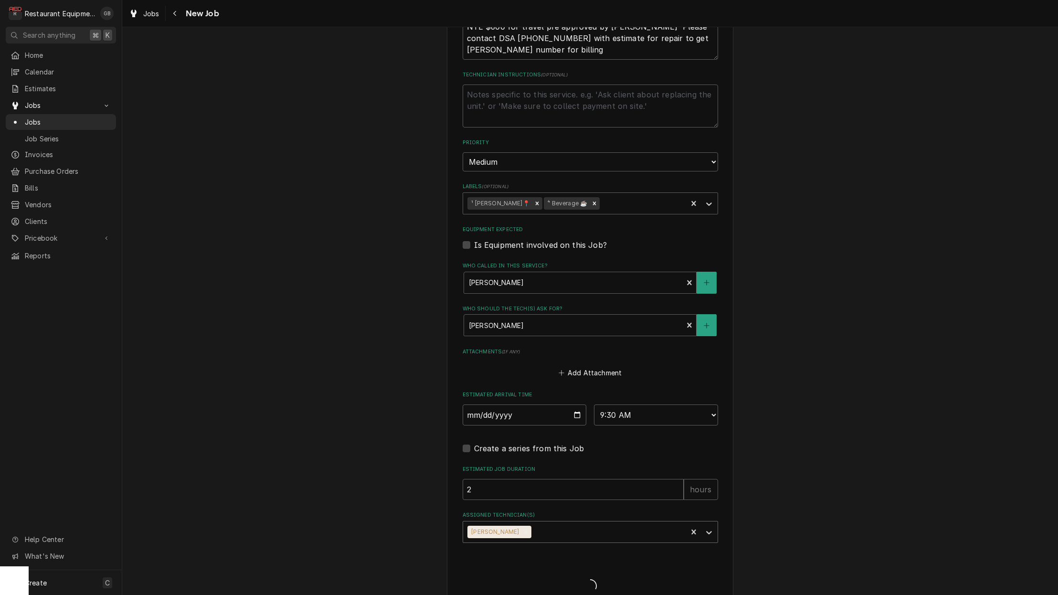
type textarea "x"
